Goal: Navigation & Orientation: Go to known website

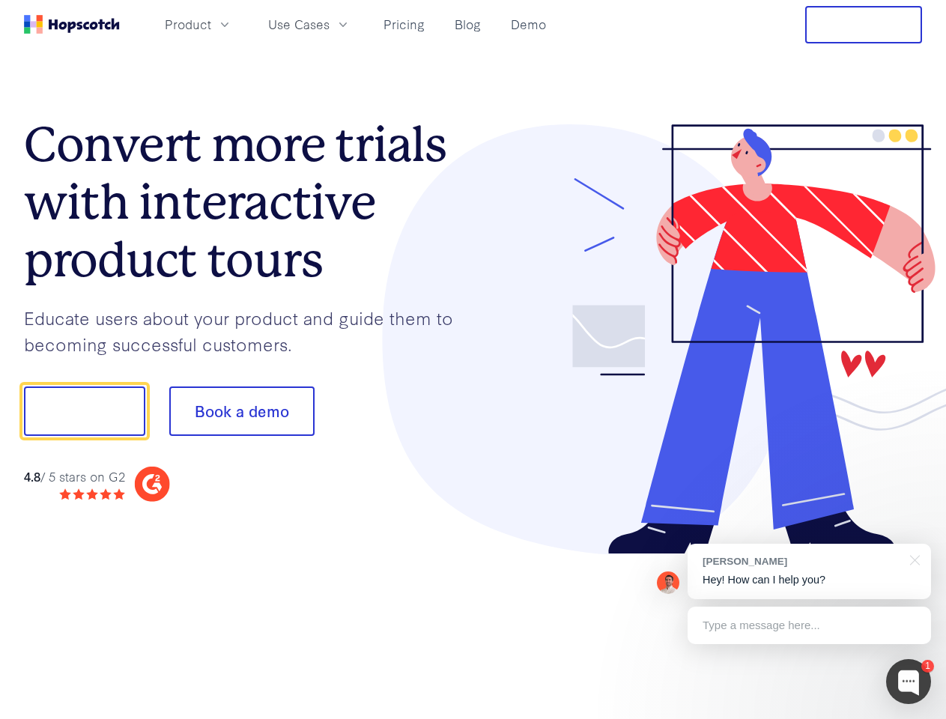
click at [473, 360] on div at bounding box center [697, 339] width 449 height 431
click at [211, 24] on span "Product" at bounding box center [188, 24] width 46 height 19
click at [330, 24] on span "Use Cases" at bounding box center [298, 24] width 61 height 19
click at [864, 25] on button "Free Trial" at bounding box center [863, 24] width 117 height 37
click at [84, 411] on button "Show me!" at bounding box center [84, 411] width 121 height 49
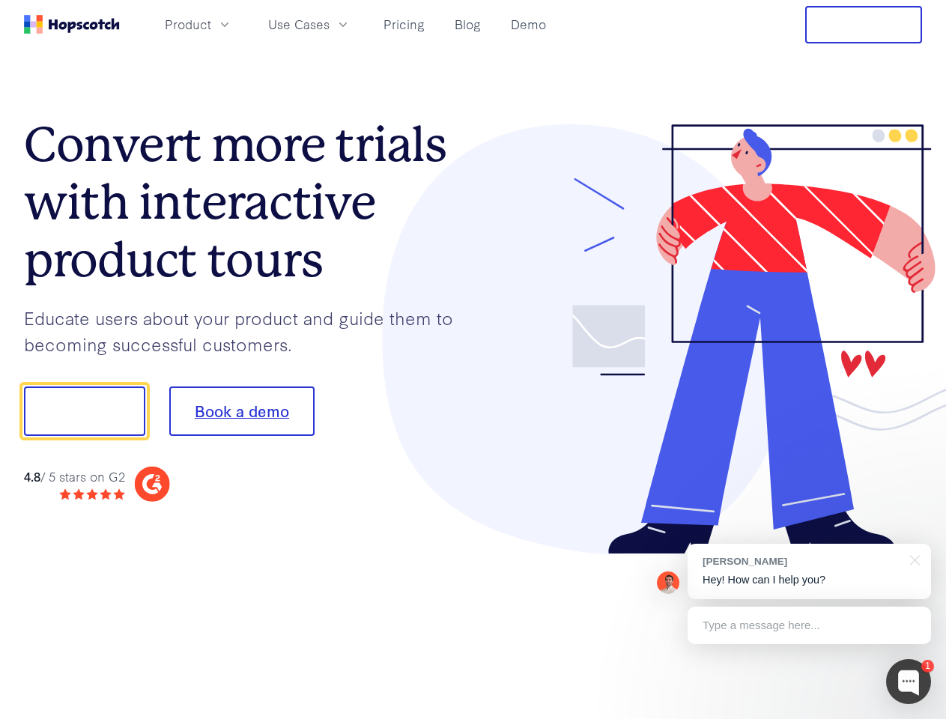
click at [241, 411] on button "Book a demo" at bounding box center [241, 411] width 145 height 49
click at [909, 682] on div at bounding box center [908, 681] width 45 height 45
click at [809, 572] on div "[PERSON_NAME] Hey! How can I help you?" at bounding box center [809, 571] width 243 height 55
click at [912, 559] on div at bounding box center [912, 559] width 37 height 31
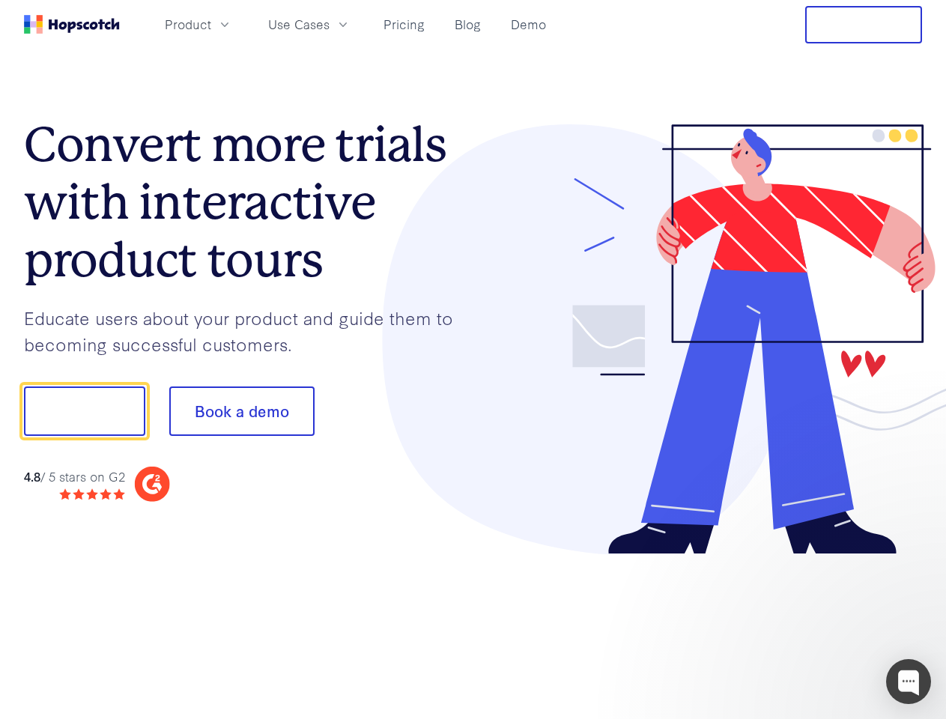
click at [809, 625] on div at bounding box center [790, 509] width 281 height 299
